Goal: Transaction & Acquisition: Book appointment/travel/reservation

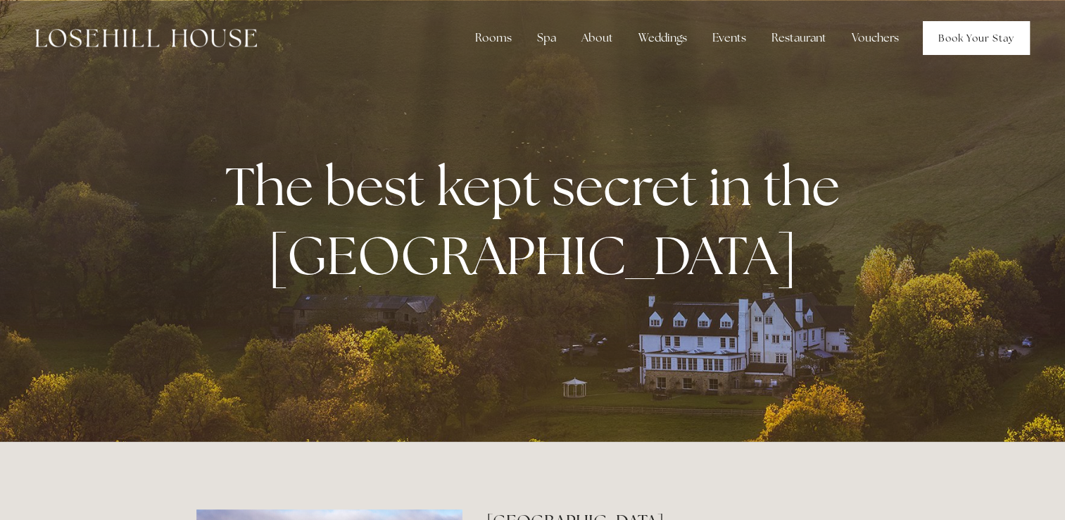
click at [965, 26] on link "Book Your Stay" at bounding box center [976, 38] width 107 height 34
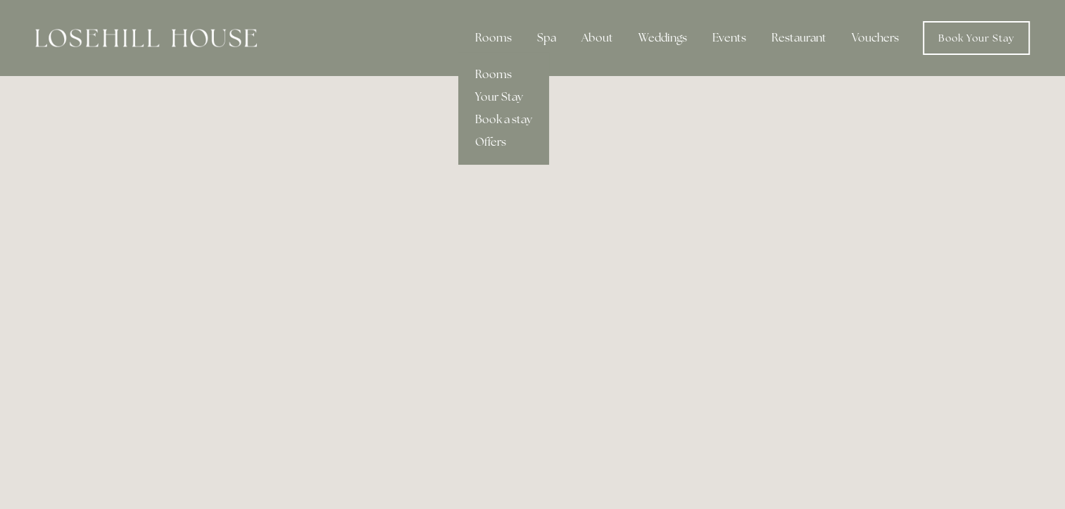
click at [501, 76] on link "Rooms" at bounding box center [503, 74] width 91 height 23
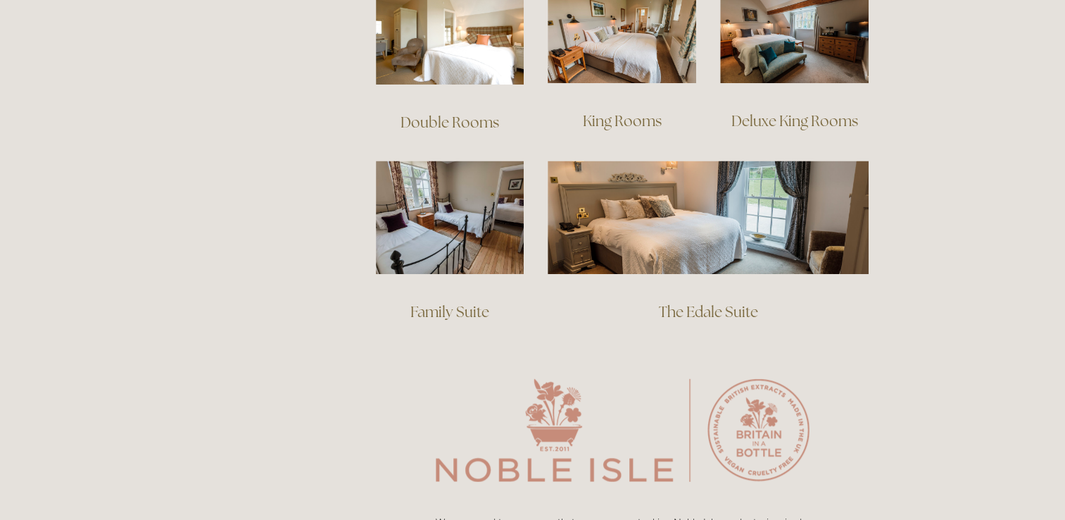
scroll to position [1055, 0]
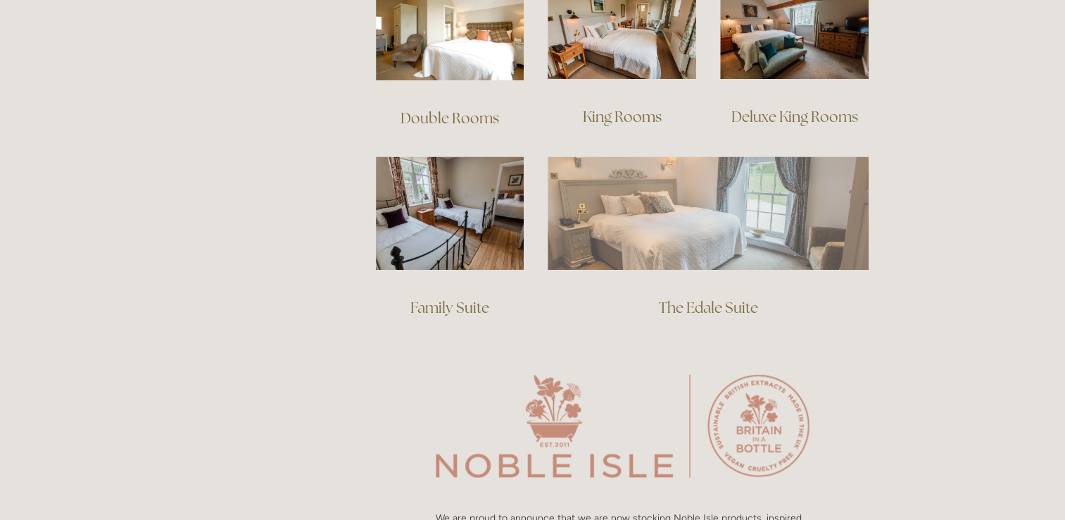
click at [748, 202] on img at bounding box center [708, 212] width 321 height 113
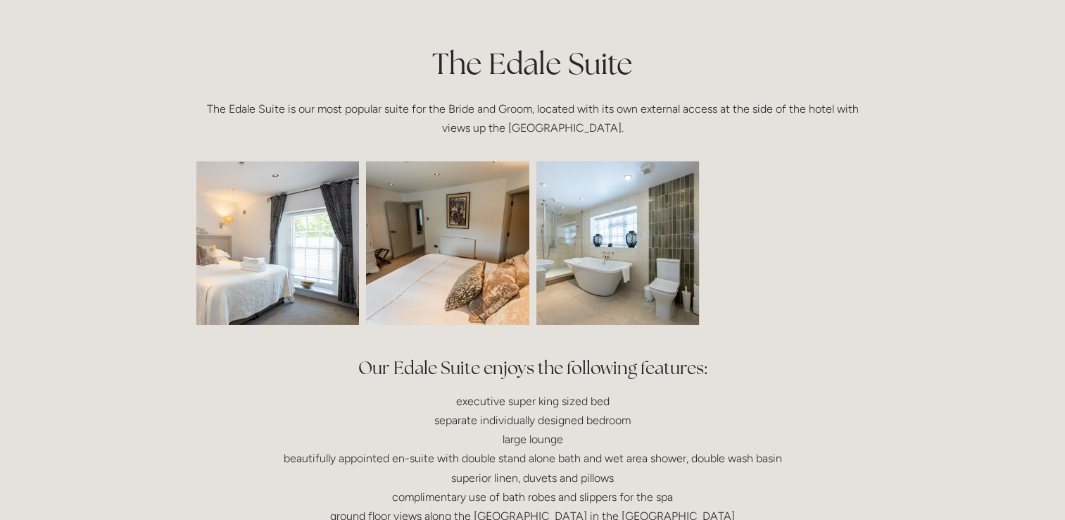
scroll to position [322, 0]
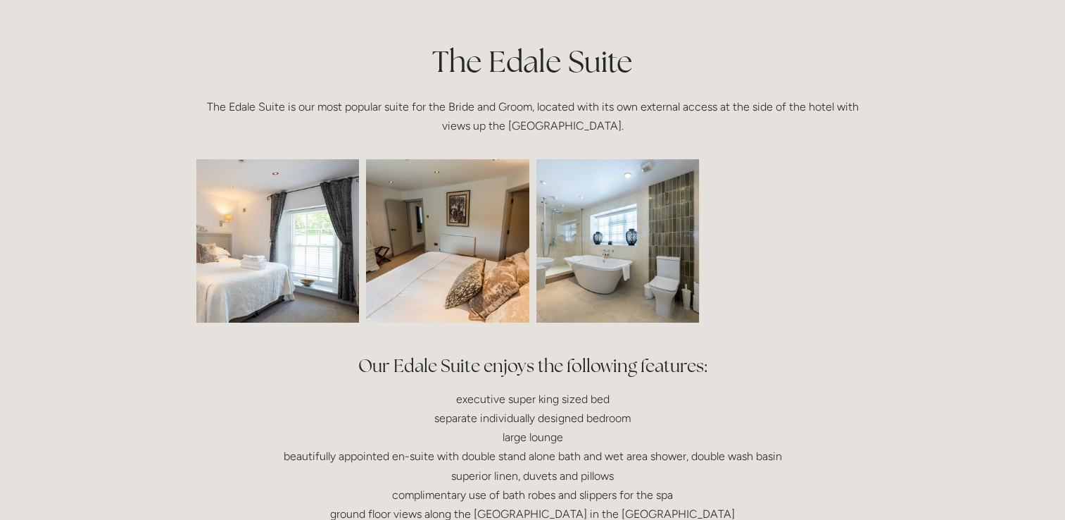
click at [327, 255] on img at bounding box center [245, 240] width 245 height 163
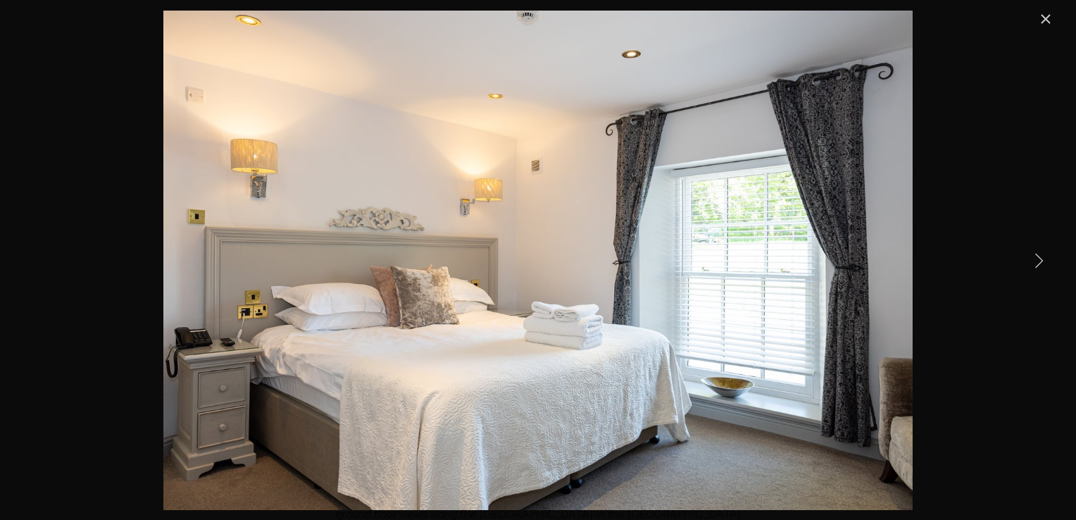
click at [1039, 263] on link "Next Item" at bounding box center [1038, 259] width 31 height 31
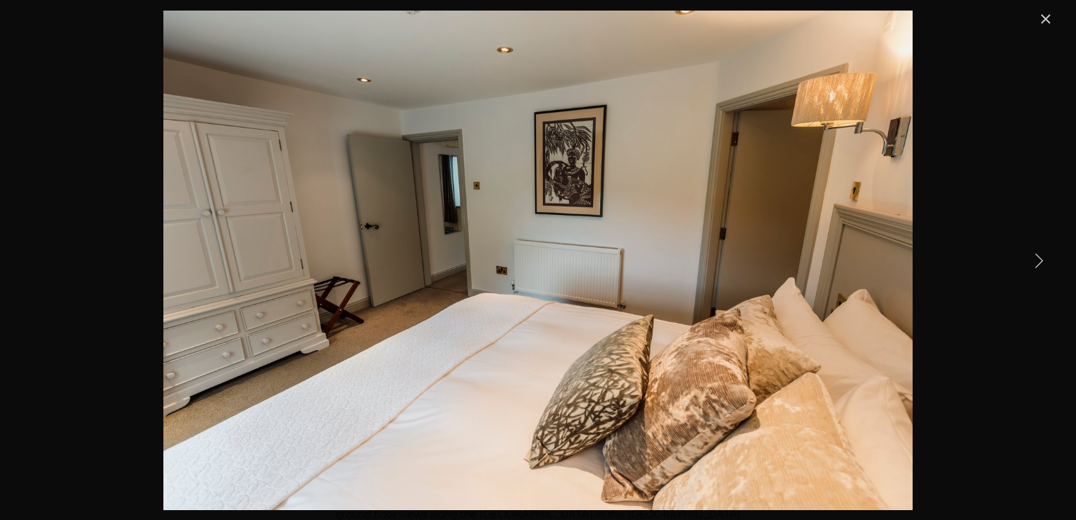
click at [1039, 263] on link "Next Item" at bounding box center [1038, 259] width 31 height 31
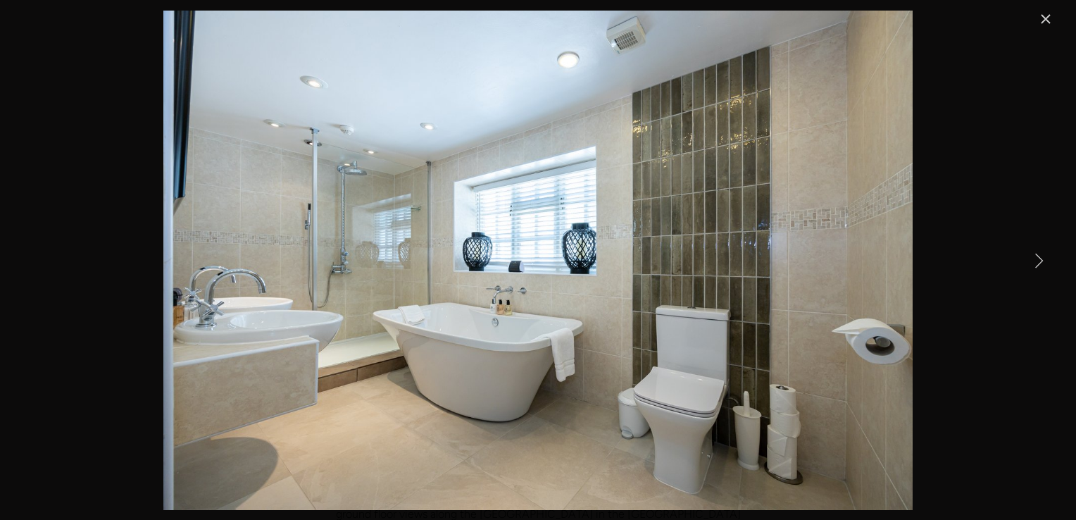
click at [1039, 263] on link "Next Item" at bounding box center [1038, 259] width 31 height 31
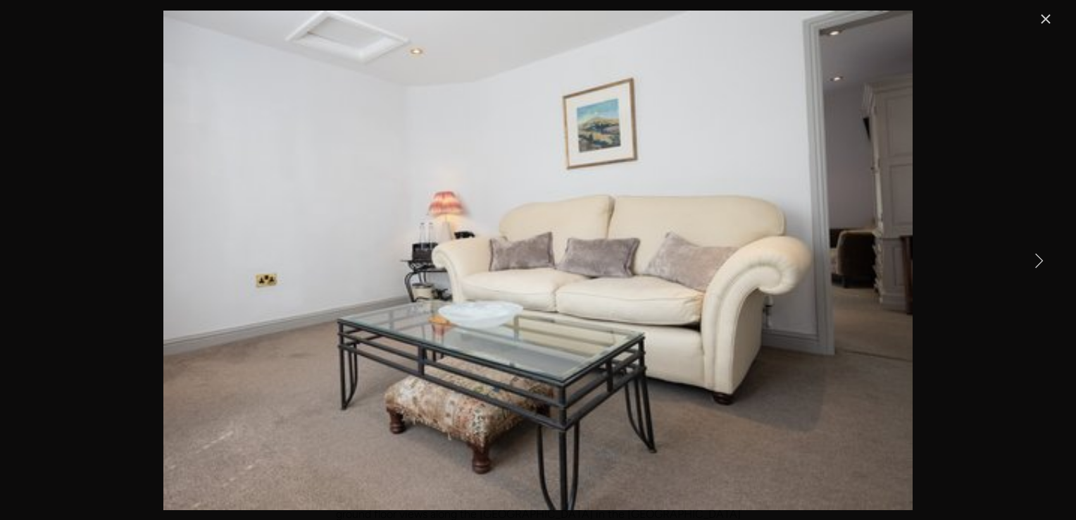
click at [1039, 263] on link "Next Item" at bounding box center [1038, 259] width 31 height 31
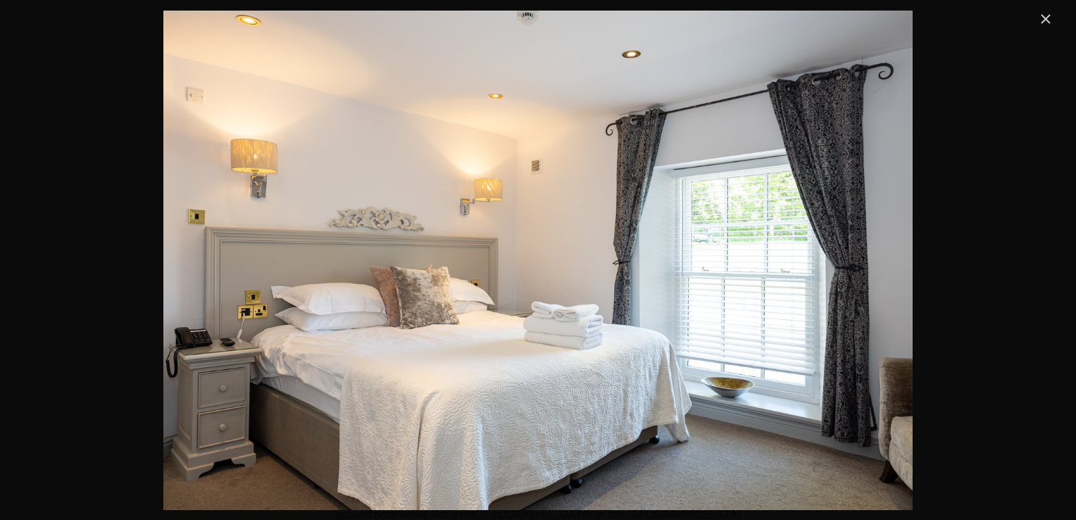
click at [1046, 18] on link "Close" at bounding box center [1045, 19] width 17 height 17
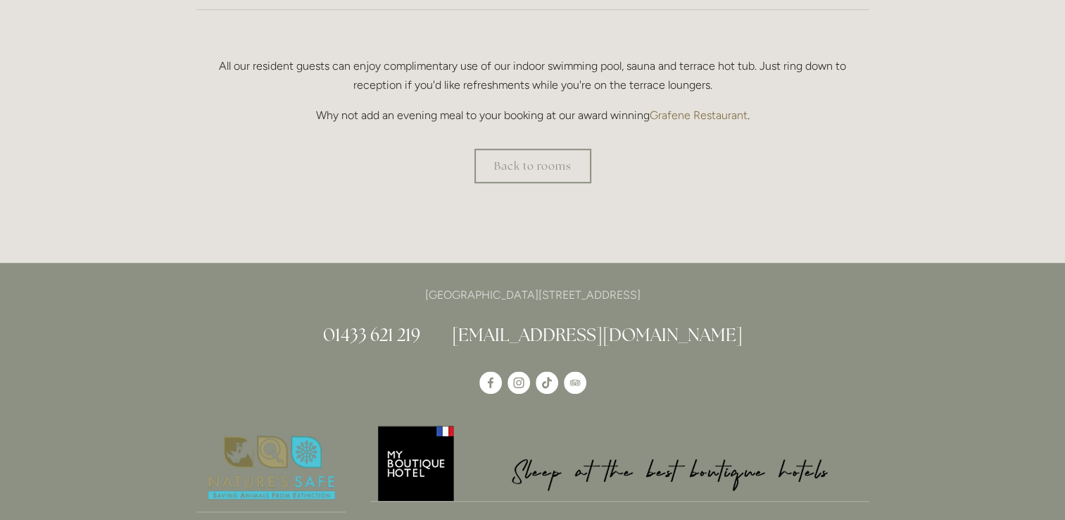
scroll to position [1044, 0]
